Goal: Complete application form

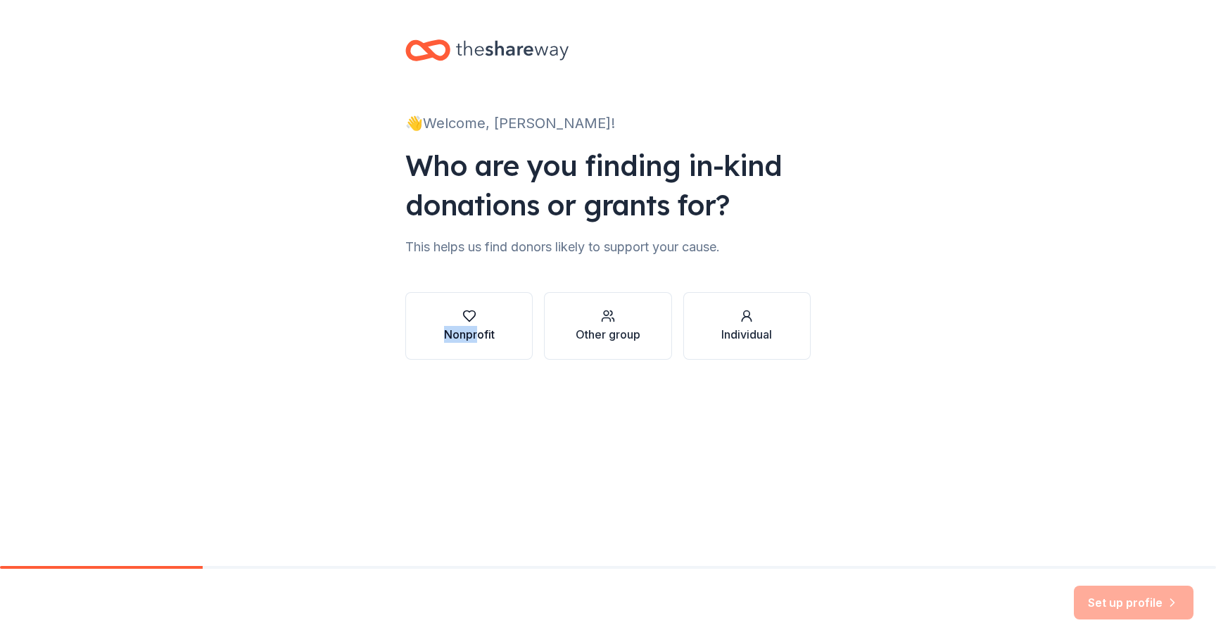
drag, startPoint x: 0, startPoint y: 0, endPoint x: 479, endPoint y: 333, distance: 583.1
click at [479, 333] on div "Nonprofit Other group Individual" at bounding box center [607, 326] width 405 height 68
click at [494, 310] on div "button" at bounding box center [469, 316] width 51 height 14
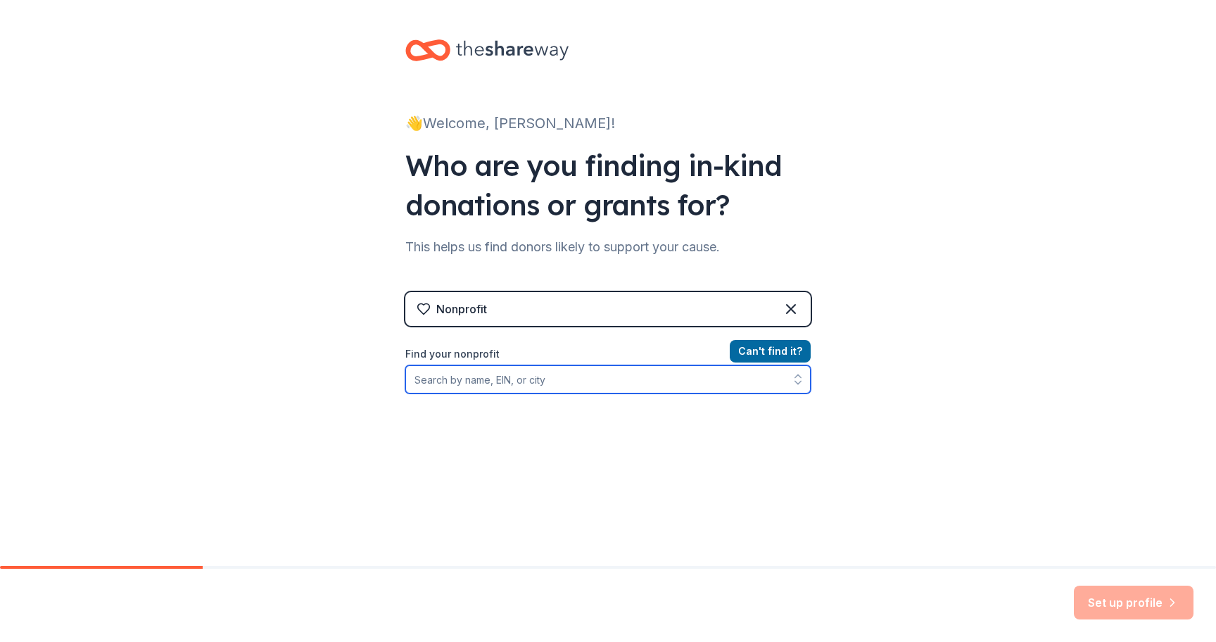
click at [548, 387] on input "Find your nonprofit" at bounding box center [607, 379] width 405 height 28
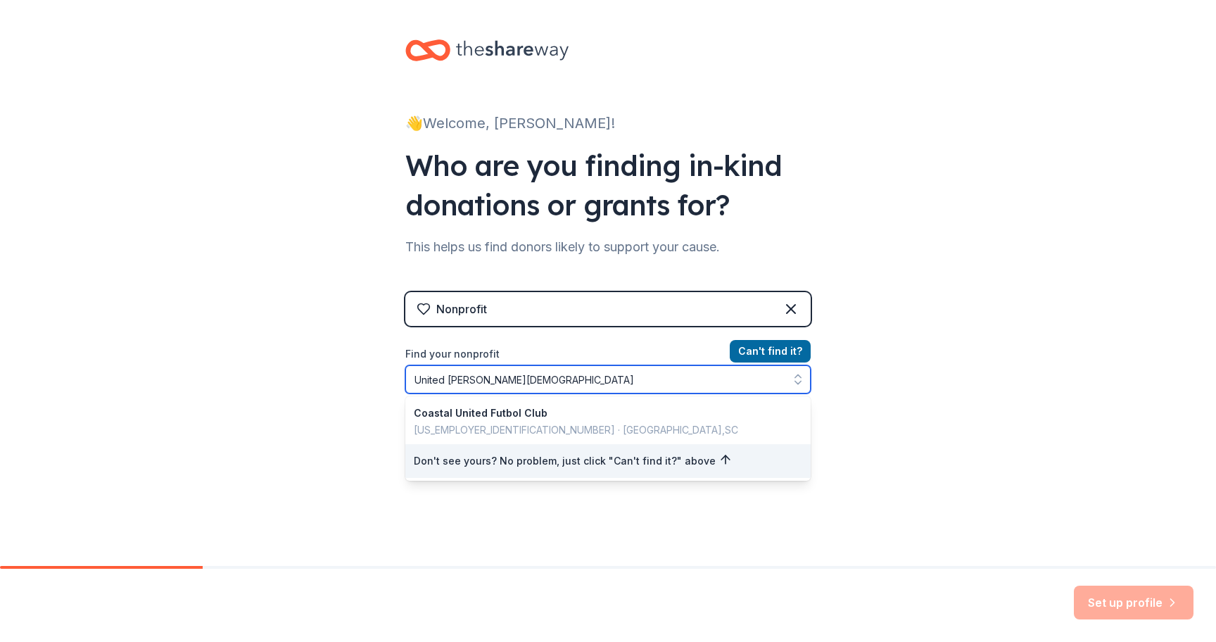
type input "[DEMOGRAPHIC_DATA][PERSON_NAME]"
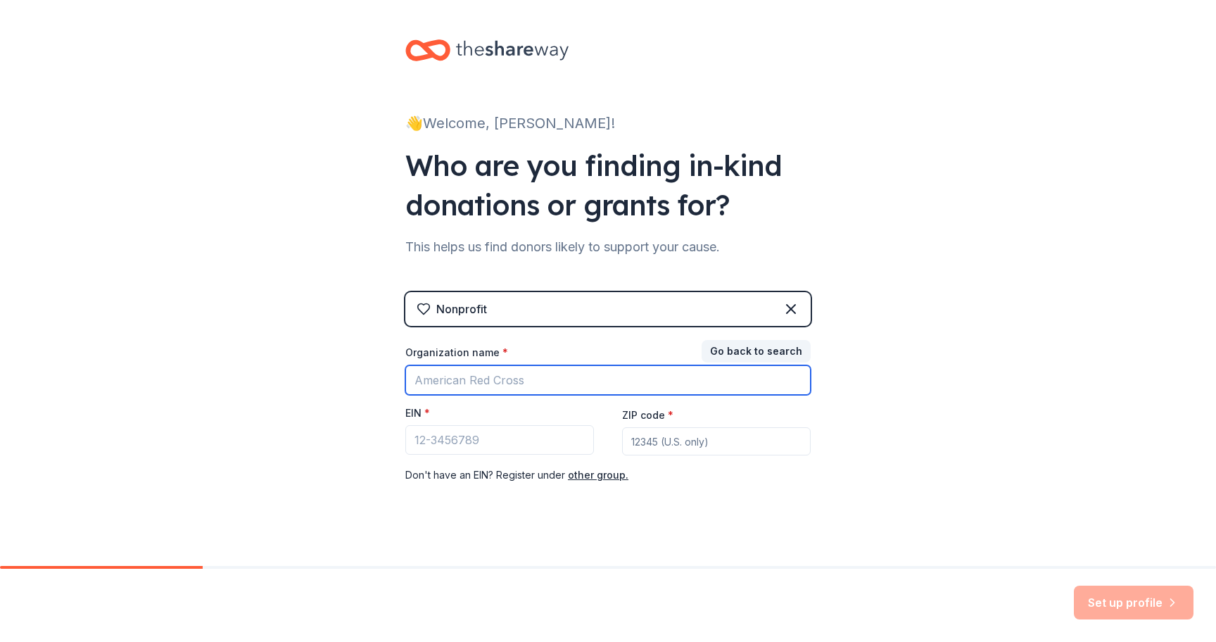
click at [491, 380] on input "Organization name *" at bounding box center [607, 380] width 405 height 30
type input "[DEMOGRAPHIC_DATA][PERSON_NAME]"
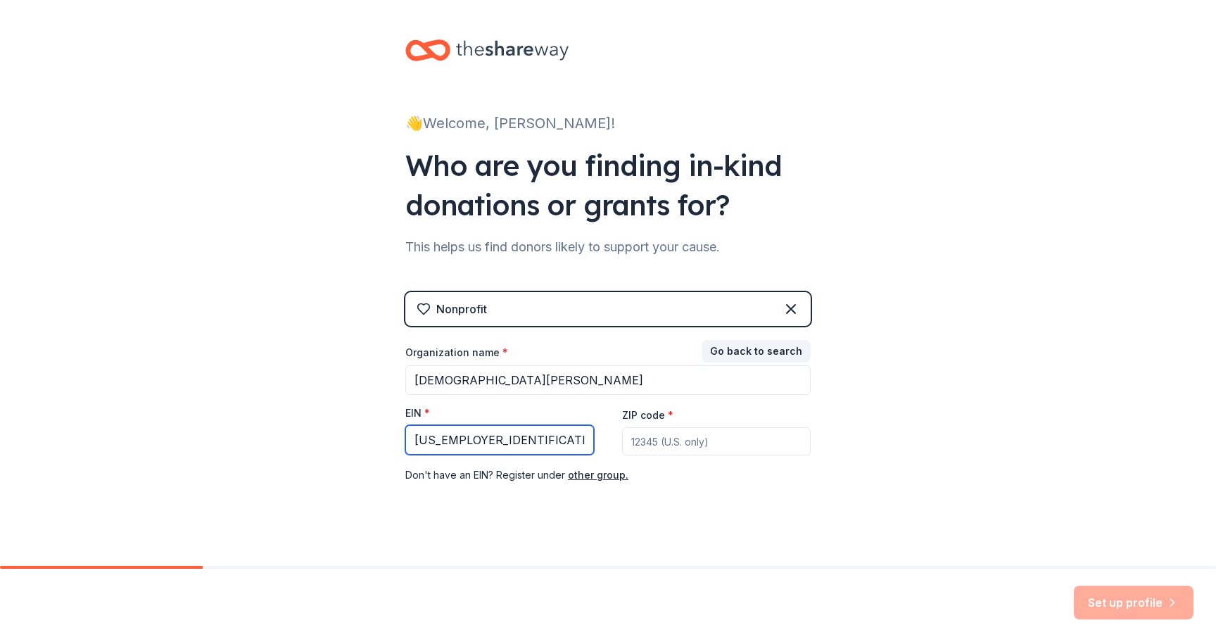
type input "[US_EMPLOYER_IDENTIFICATION_NUMBER]"
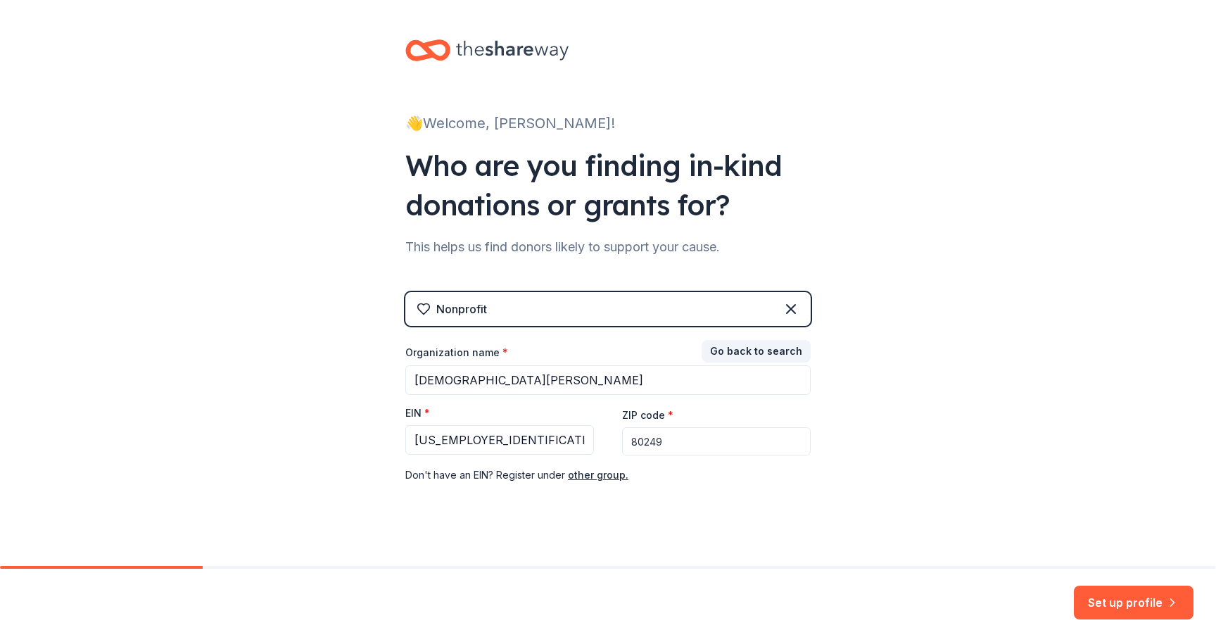
type input "80249"
click at [917, 449] on div "👋 Welcome, [PERSON_NAME]! Who are you finding in-kind donations or grants for? …" at bounding box center [608, 289] width 1216 height 579
click at [1121, 600] on button "Set up profile" at bounding box center [1134, 603] width 120 height 34
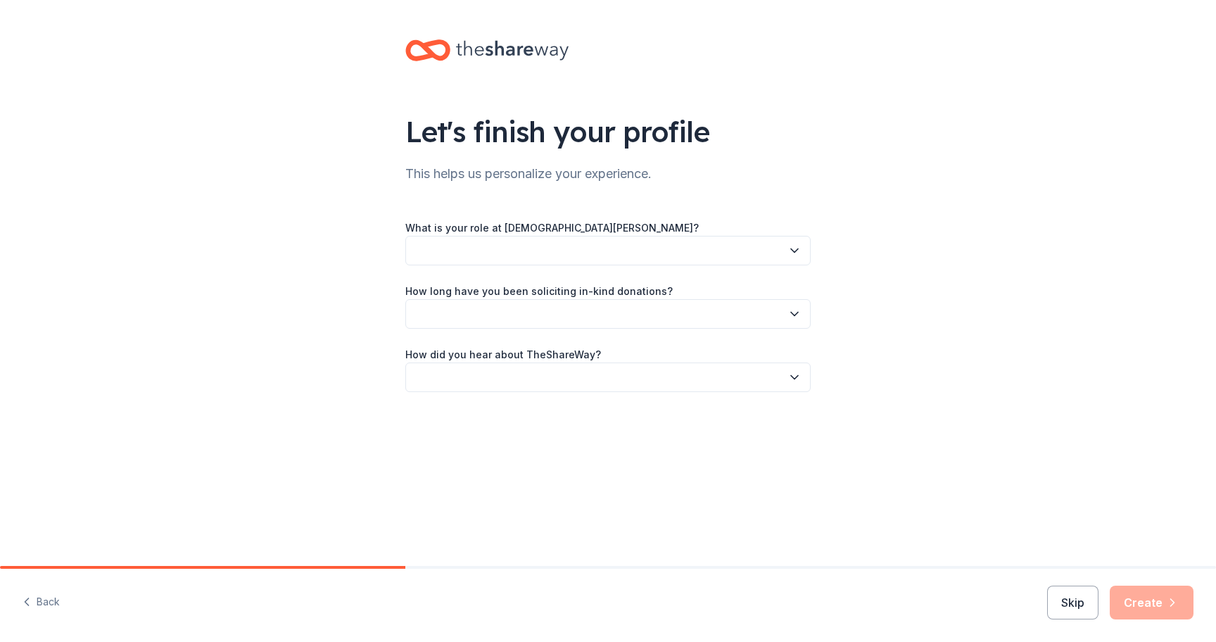
click at [768, 249] on button "button" at bounding box center [607, 251] width 405 height 30
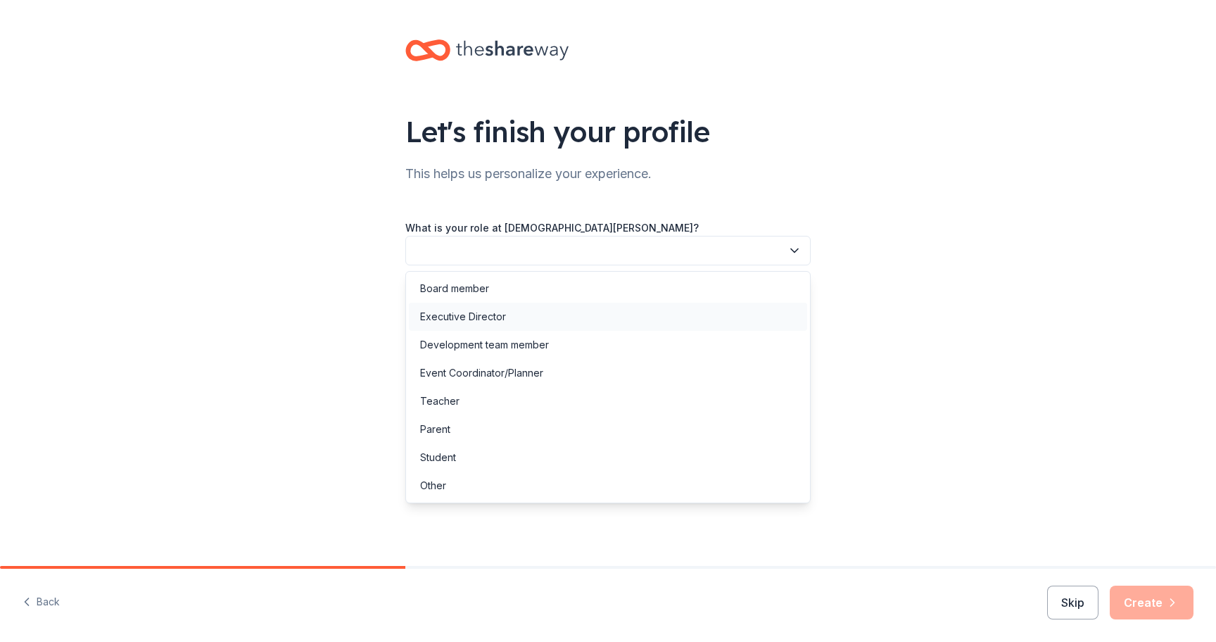
click at [721, 321] on div "Executive Director" at bounding box center [608, 317] width 398 height 28
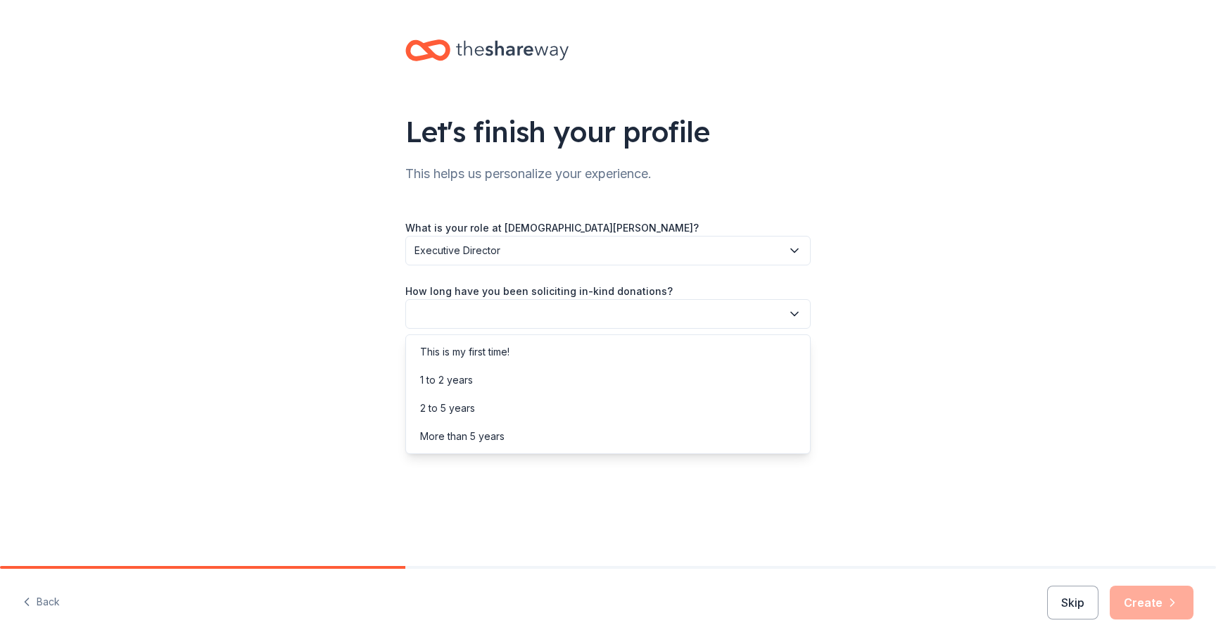
click at [736, 313] on button "button" at bounding box center [607, 314] width 405 height 30
click at [700, 355] on div "This is my first time!" at bounding box center [608, 352] width 398 height 28
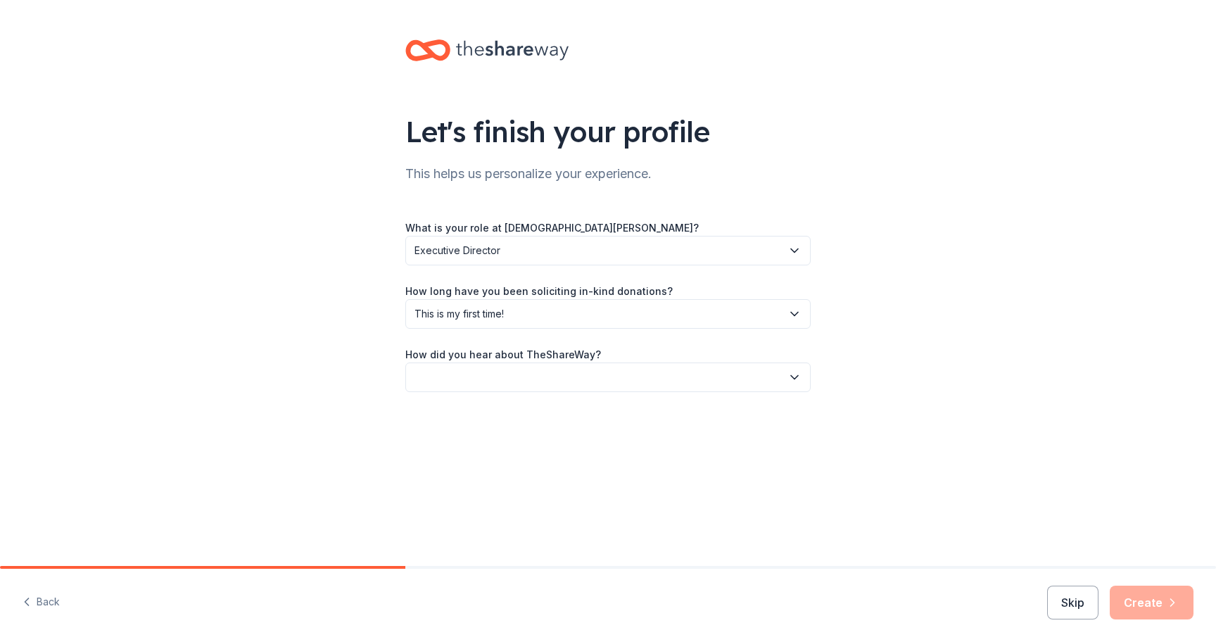
click at [703, 379] on button "button" at bounding box center [607, 378] width 405 height 30
click at [661, 467] on div "Social media" at bounding box center [608, 472] width 398 height 28
click at [1138, 596] on button "Create" at bounding box center [1152, 603] width 84 height 34
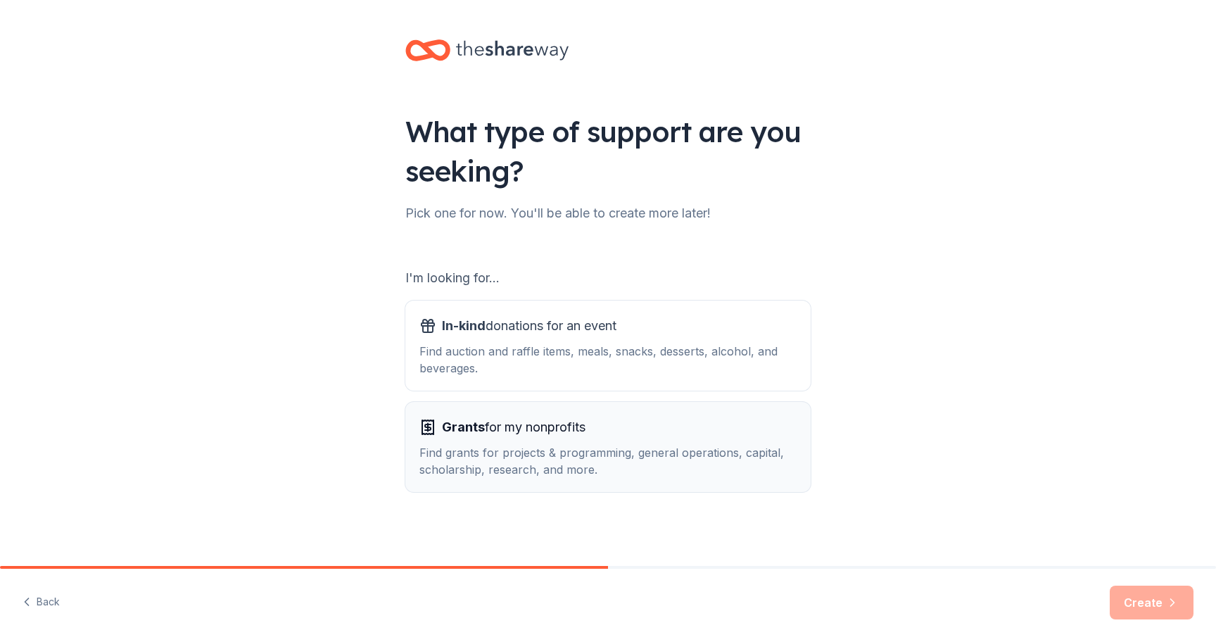
click at [689, 451] on div "Find grants for projects & programming, general operations, capital, scholarshi…" at bounding box center [608, 461] width 377 height 34
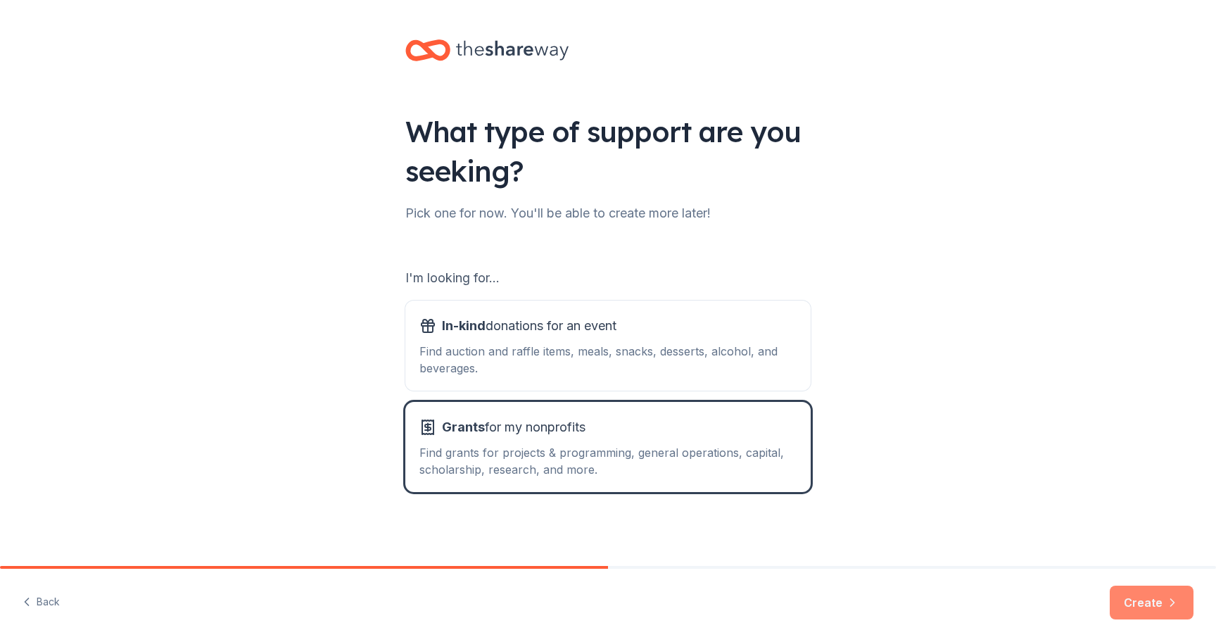
click at [1163, 604] on button "Create" at bounding box center [1152, 603] width 84 height 34
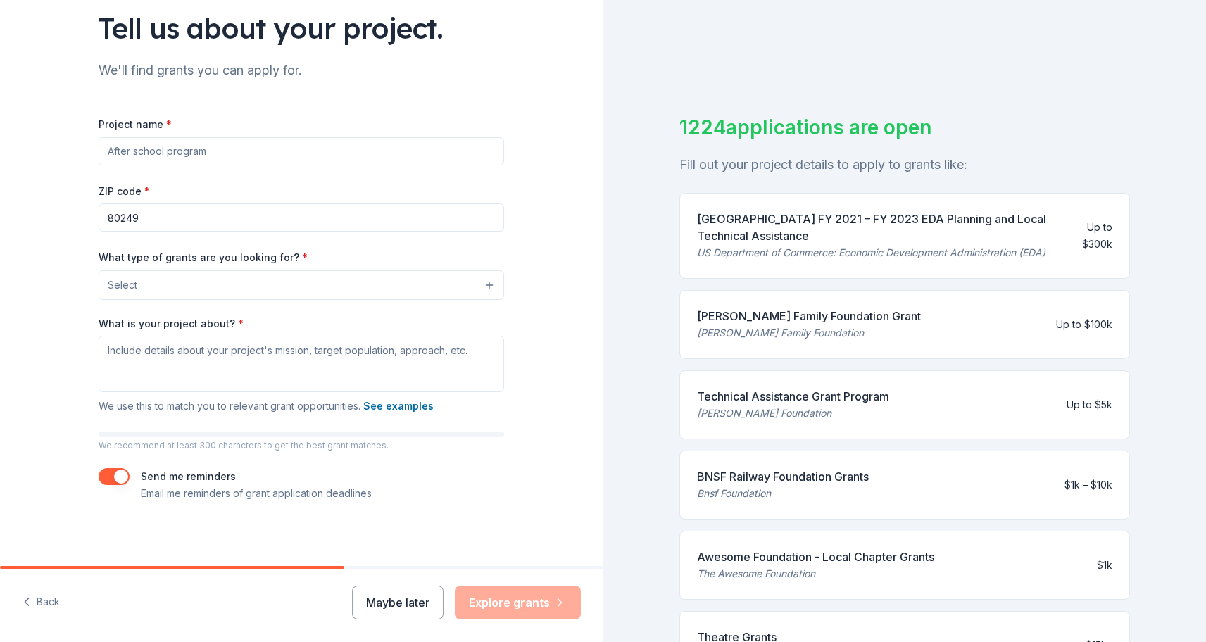
scroll to position [107, 0]
